Goal: Information Seeking & Learning: Understand process/instructions

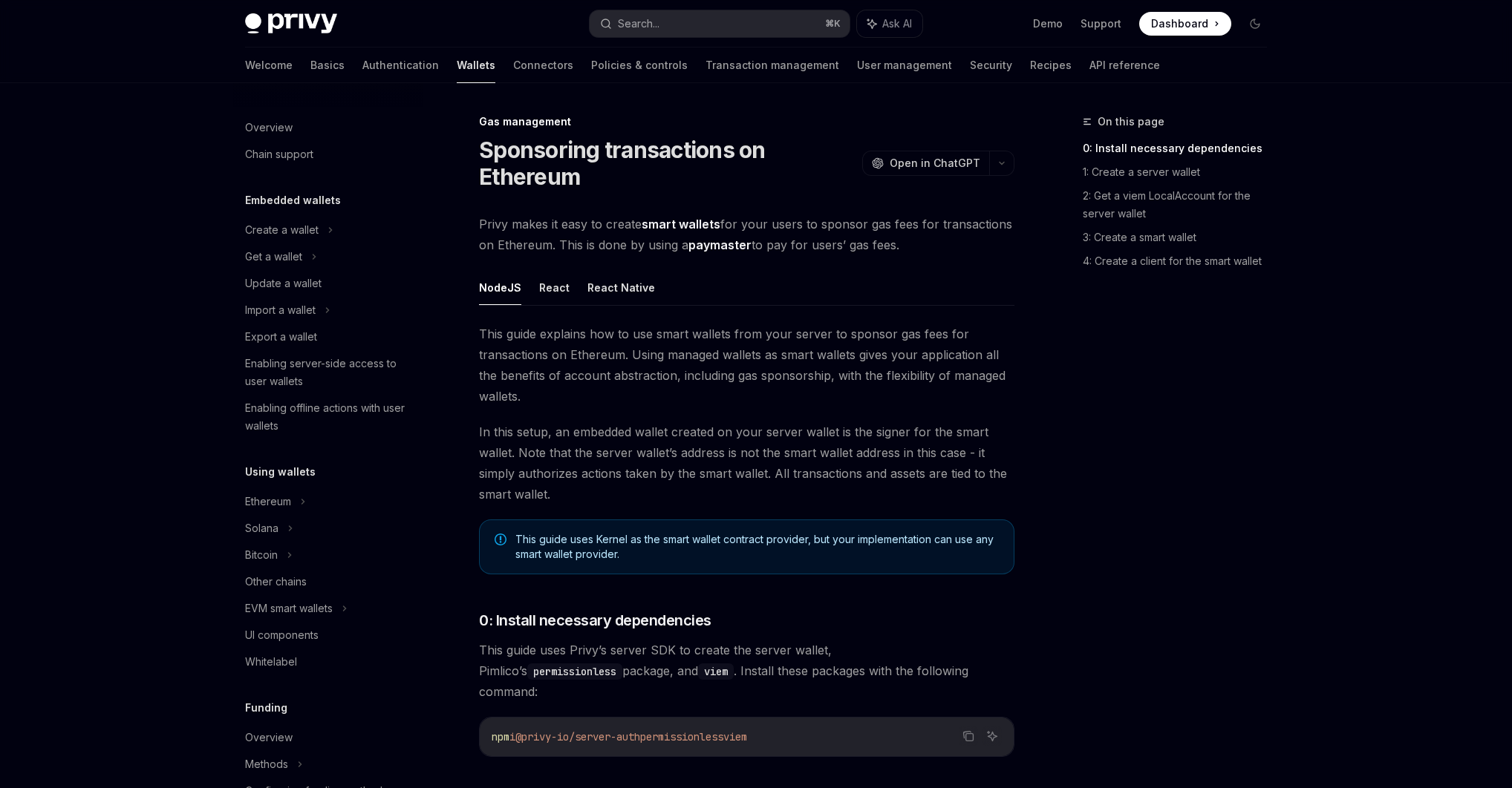
scroll to position [496, 0]
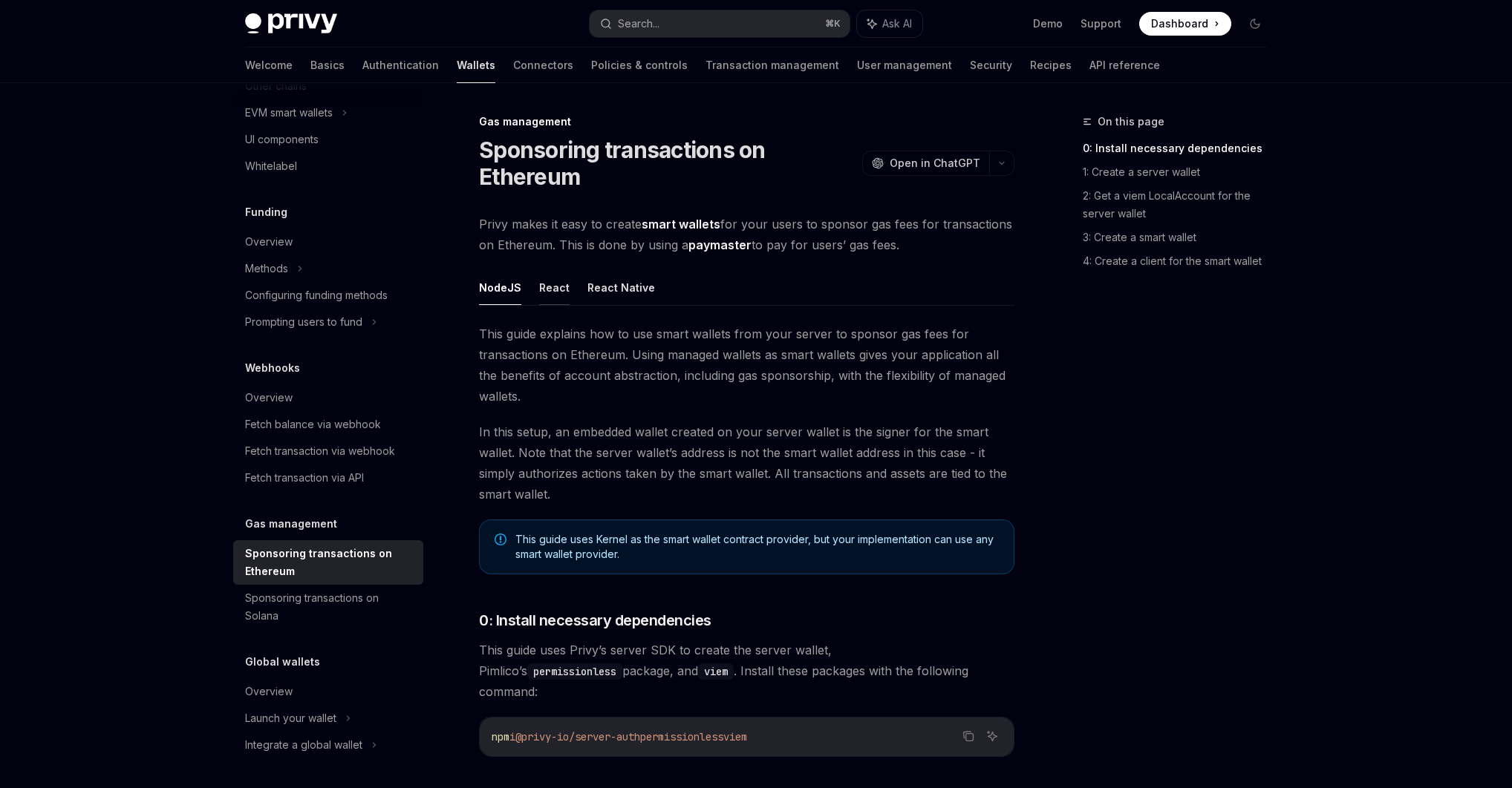
click at [555, 280] on button "React" at bounding box center [554, 287] width 31 height 35
type textarea "*"
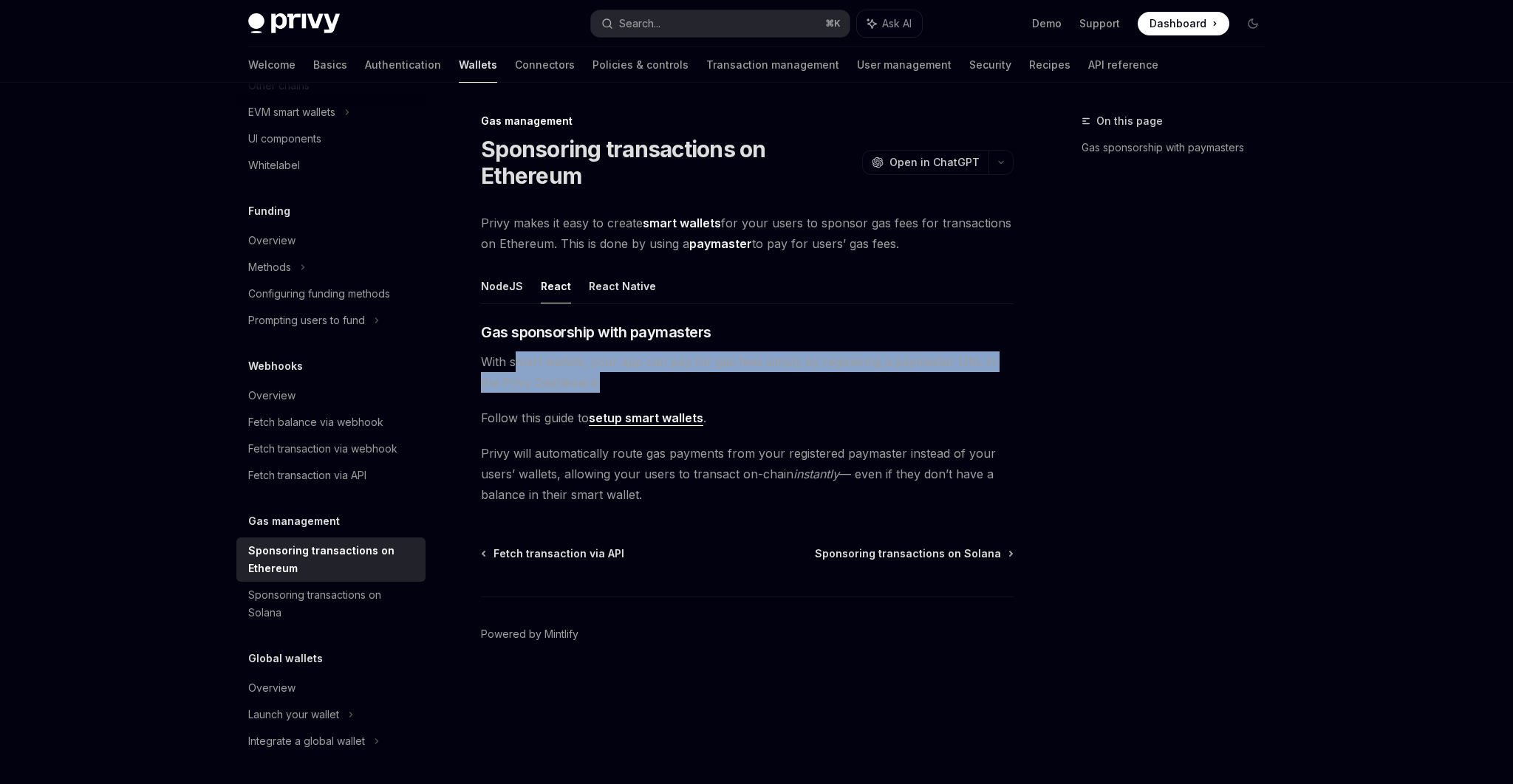
drag, startPoint x: 518, startPoint y: 359, endPoint x: 925, endPoint y: 376, distance: 407.4
click at [925, 376] on span "With smart wallets, your app can pay for gas fees simply by registering a payma…" at bounding box center [747, 372] width 532 height 41
click at [666, 423] on link "setup smart wallets" at bounding box center [645, 418] width 115 height 16
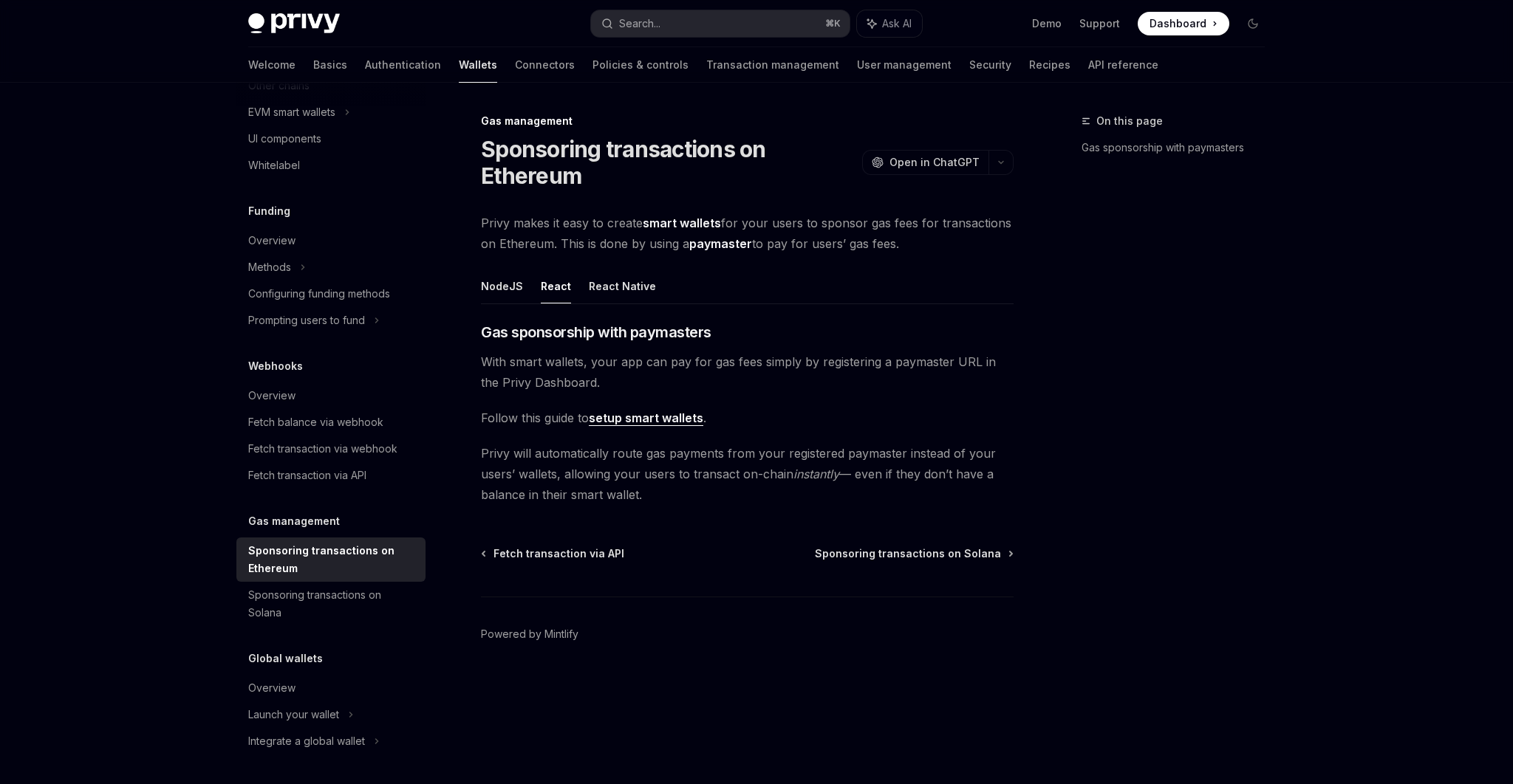
drag, startPoint x: 564, startPoint y: 492, endPoint x: 687, endPoint y: 507, distance: 123.9
click at [687, 507] on div "Gas management Sponsoring transactions on Ethereum OpenAI Open in ChatGPT OpenA…" at bounding box center [609, 448] width 815 height 672
drag, startPoint x: 645, startPoint y: 221, endPoint x: 981, endPoint y: 243, distance: 336.7
click at [981, 243] on span "Privy makes it easy to create smart wallets for your users to sponsor gas fees …" at bounding box center [747, 233] width 532 height 41
click at [939, 161] on span "Open in ChatGPT" at bounding box center [935, 162] width 90 height 15
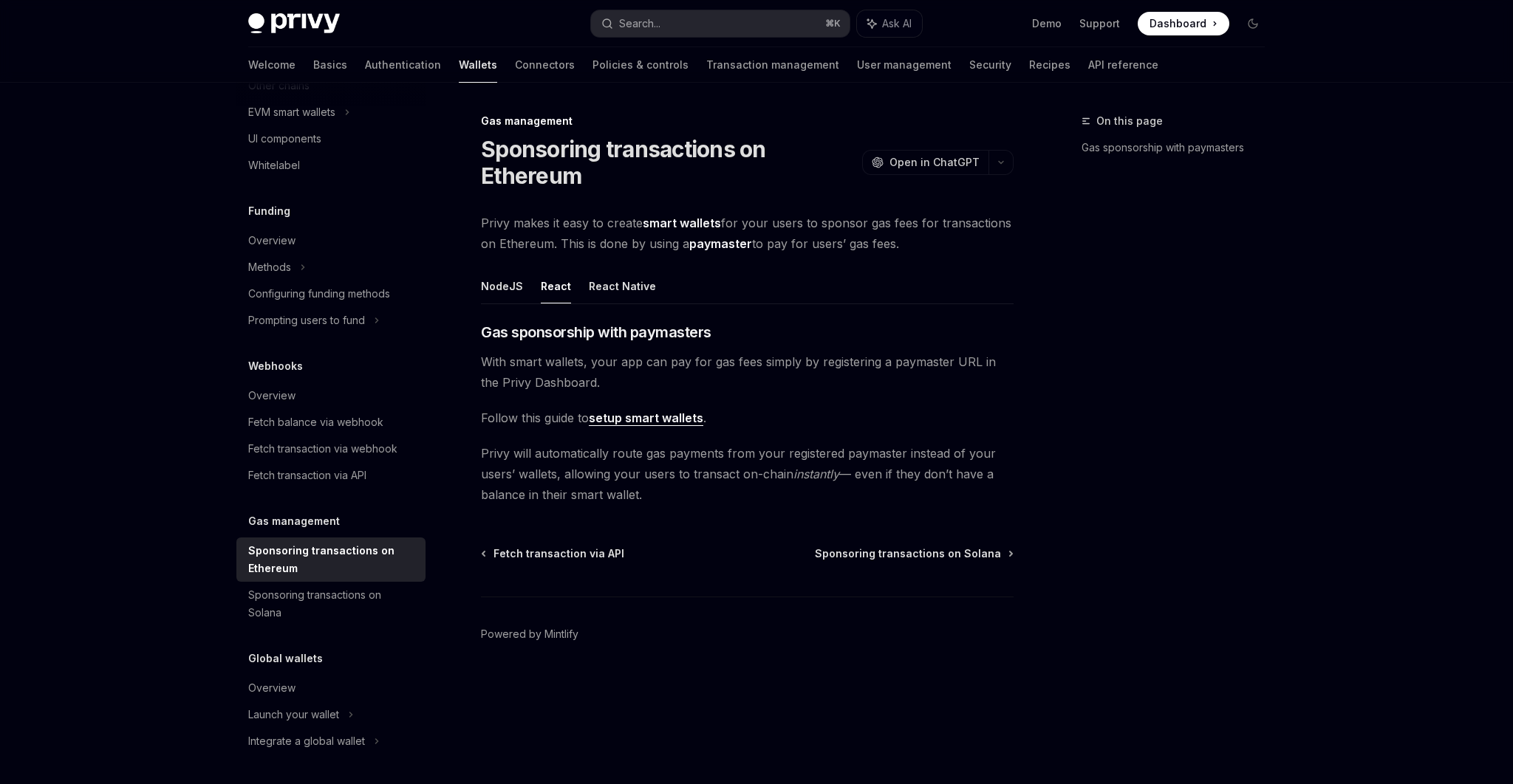
click at [766, 319] on div "NodeJS React React Native ​ Gas sponsorship with paymasters With smart wallets,…" at bounding box center [747, 387] width 532 height 236
click at [482, 284] on button "NodeJS" at bounding box center [502, 286] width 42 height 35
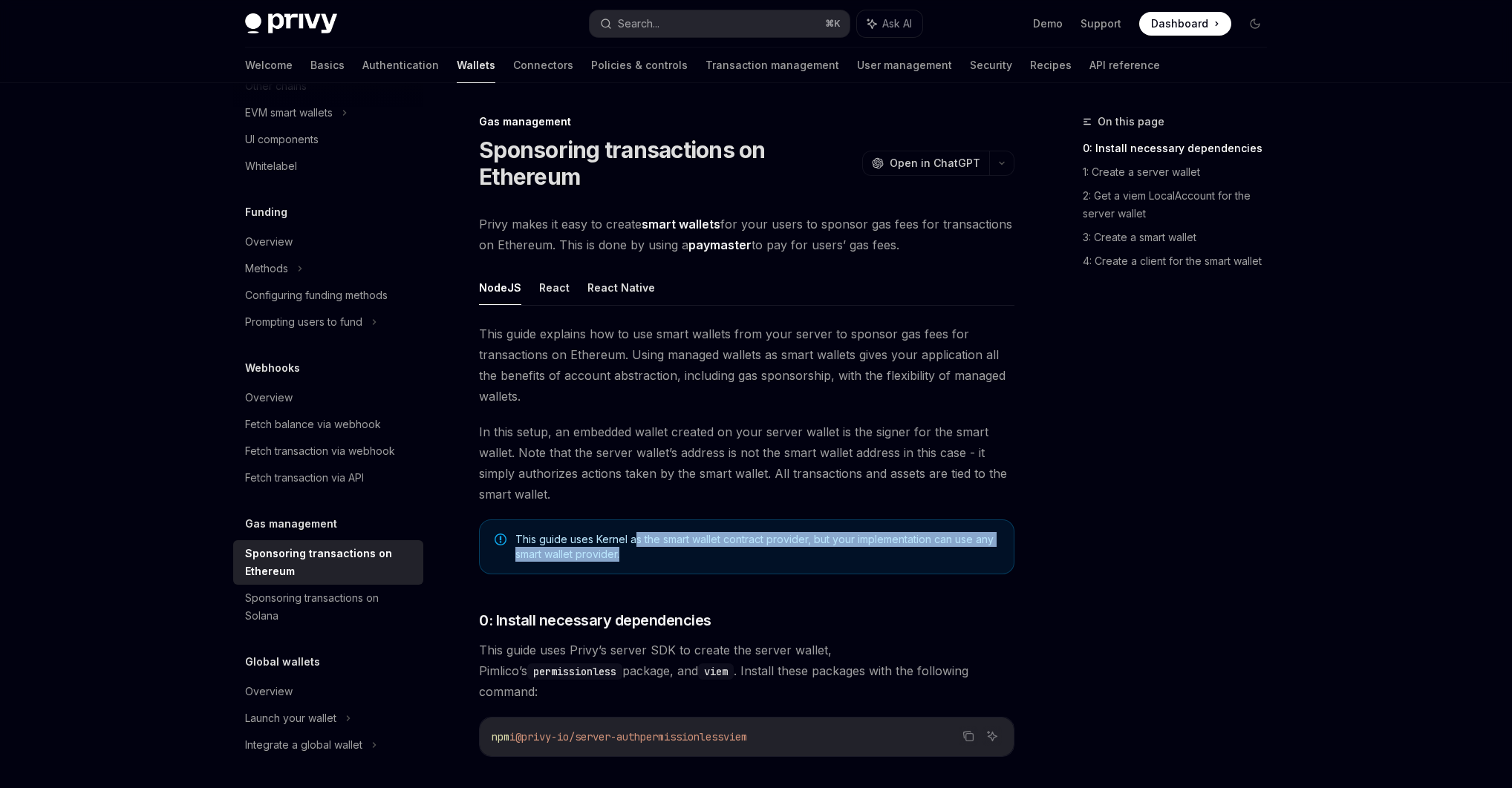
drag, startPoint x: 637, startPoint y: 538, endPoint x: 663, endPoint y: 553, distance: 30.0
click at [663, 552] on span "This guide uses Kernel as the smart wallet contract provider, but your implemen…" at bounding box center [757, 548] width 483 height 30
type textarea "*"
